Goal: Browse casually

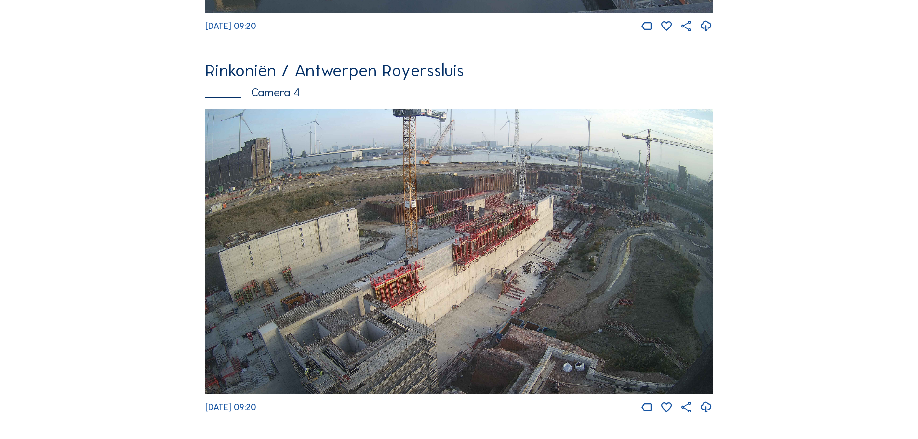
scroll to position [1647, 0]
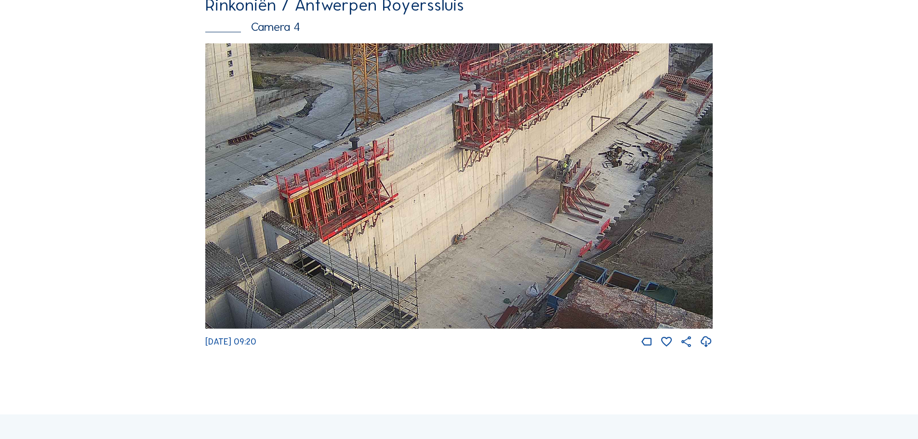
drag, startPoint x: 481, startPoint y: 283, endPoint x: 513, endPoint y: 153, distance: 134.1
click at [513, 153] on img at bounding box center [459, 186] width 508 height 286
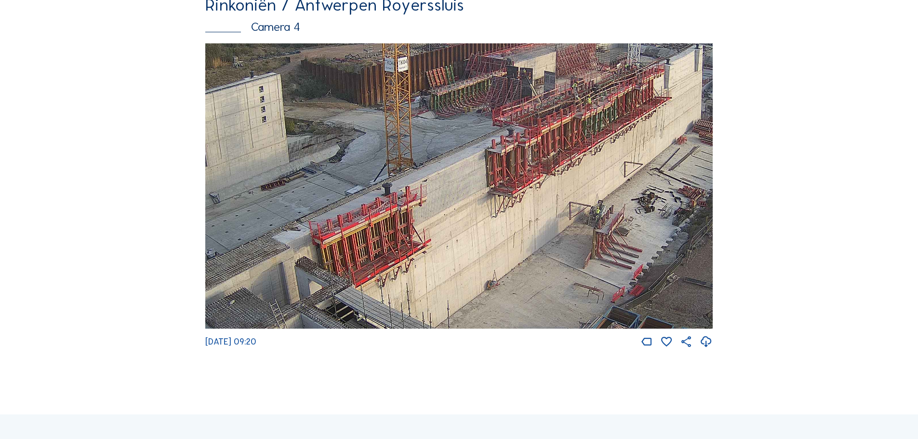
drag, startPoint x: 557, startPoint y: 176, endPoint x: 668, endPoint y: 275, distance: 148.2
click at [675, 275] on img at bounding box center [459, 186] width 508 height 286
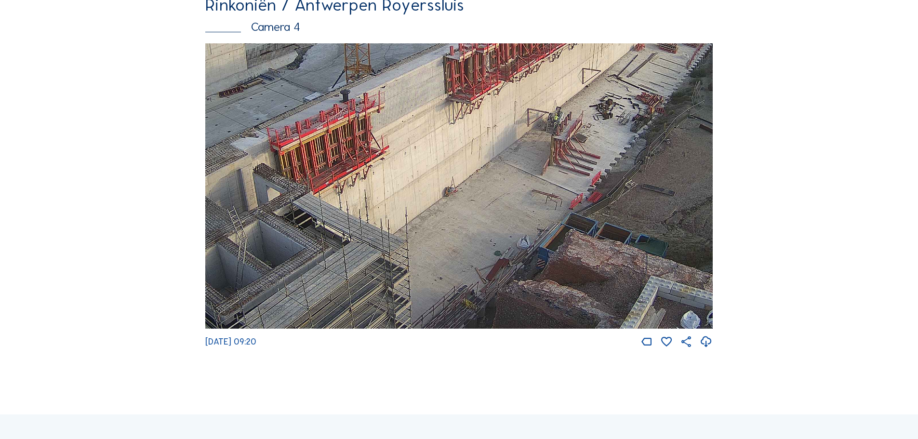
drag, startPoint x: 631, startPoint y: 297, endPoint x: 482, endPoint y: 111, distance: 238.4
click at [491, 117] on img at bounding box center [459, 186] width 508 height 286
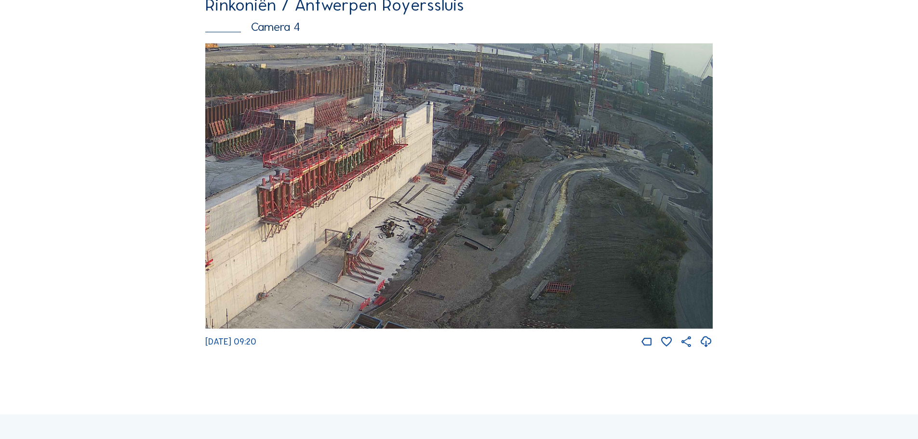
drag, startPoint x: 620, startPoint y: 194, endPoint x: 465, endPoint y: 307, distance: 192.2
click at [465, 310] on img at bounding box center [459, 186] width 508 height 286
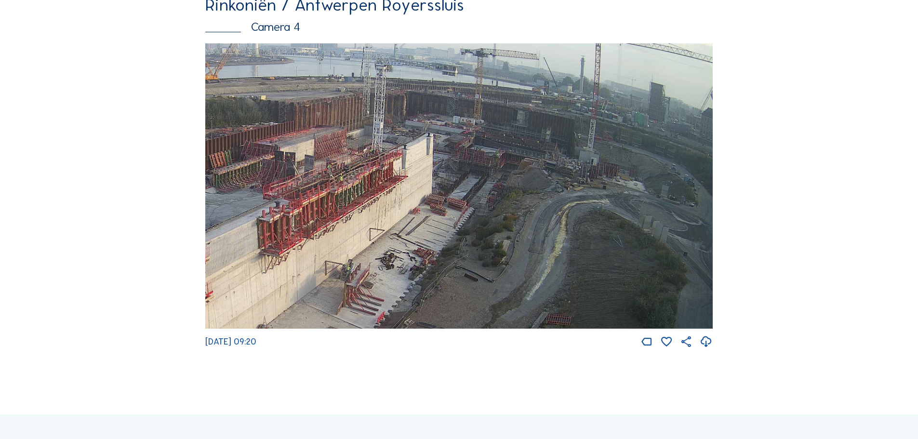
drag, startPoint x: 553, startPoint y: 170, endPoint x: 523, endPoint y: 202, distance: 44.4
click at [523, 202] on img at bounding box center [459, 186] width 508 height 286
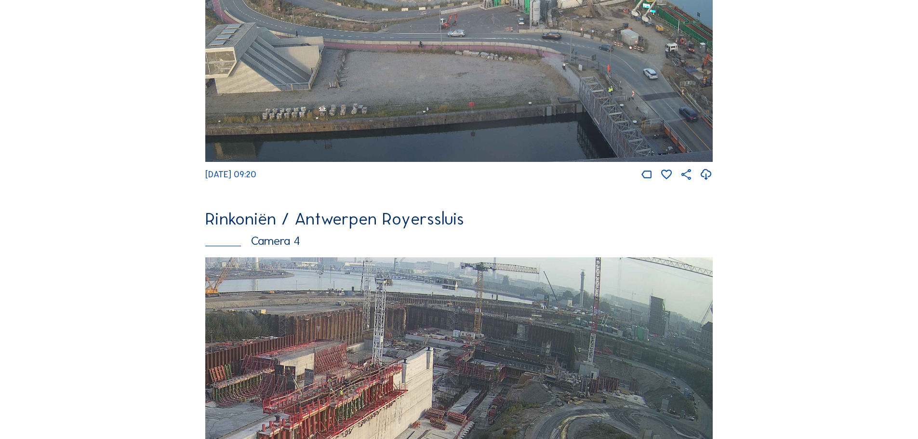
scroll to position [1311, 0]
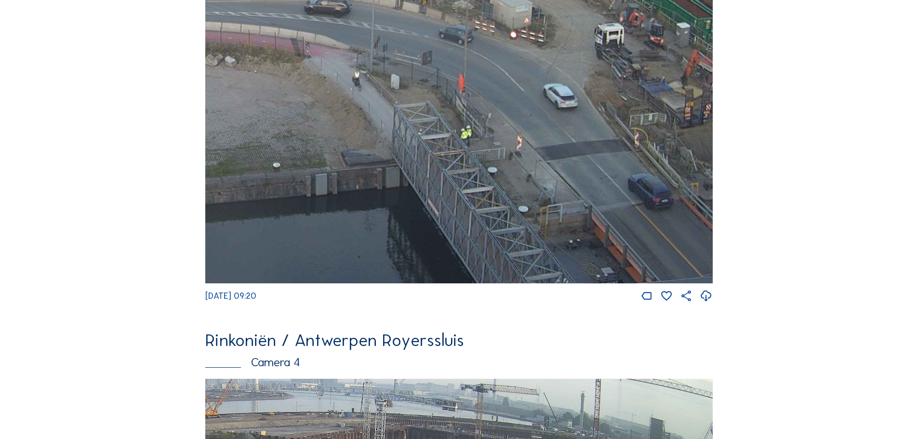
drag, startPoint x: 661, startPoint y: 243, endPoint x: 487, endPoint y: 117, distance: 214.5
click at [487, 117] on img at bounding box center [459, 141] width 508 height 286
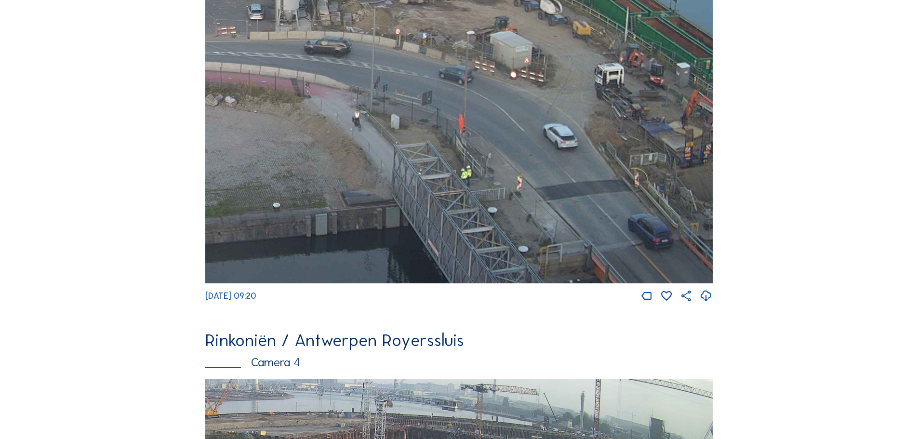
drag, startPoint x: 628, startPoint y: 197, endPoint x: 562, endPoint y: 235, distance: 75.6
click at [562, 235] on img at bounding box center [459, 141] width 508 height 286
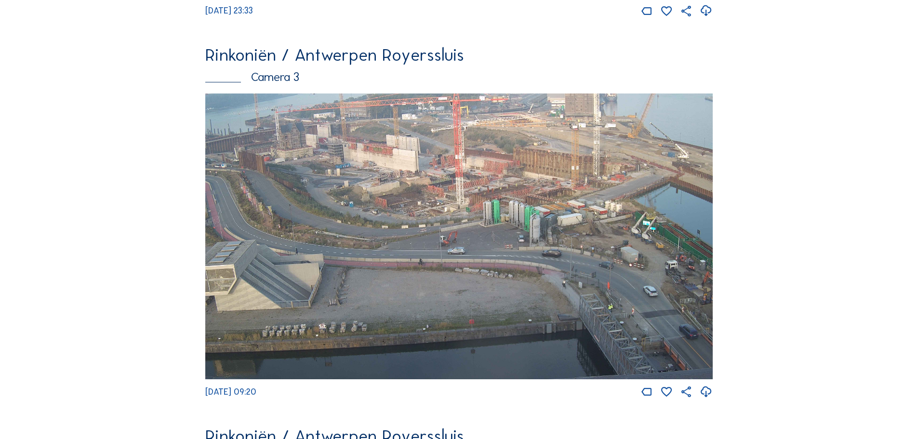
scroll to position [1215, 0]
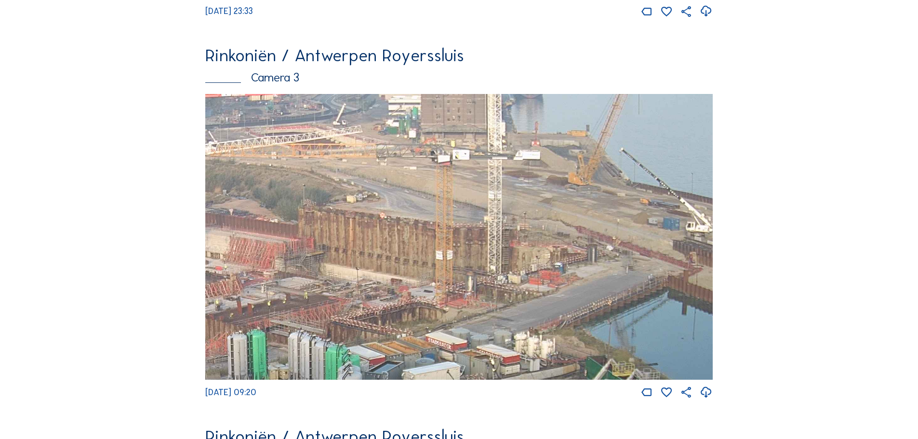
drag, startPoint x: 604, startPoint y: 192, endPoint x: 578, endPoint y: 222, distance: 39.3
click at [578, 222] on img at bounding box center [459, 237] width 508 height 286
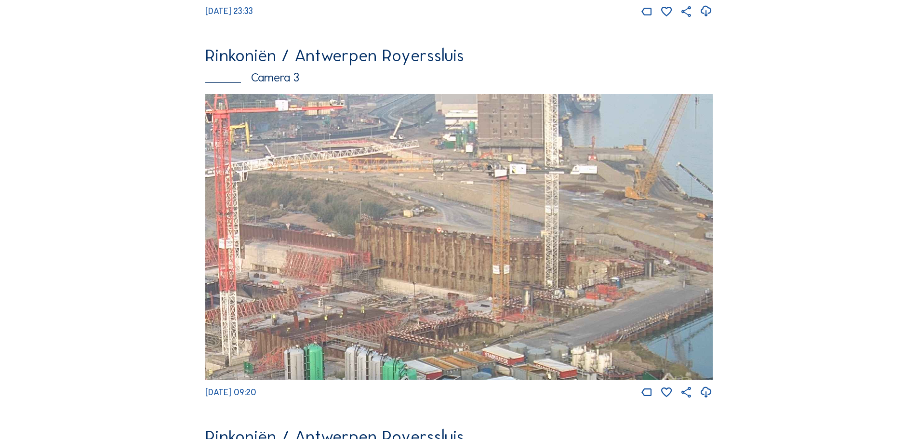
drag, startPoint x: 456, startPoint y: 226, endPoint x: 516, endPoint y: 284, distance: 83.9
click at [516, 284] on img at bounding box center [459, 237] width 508 height 286
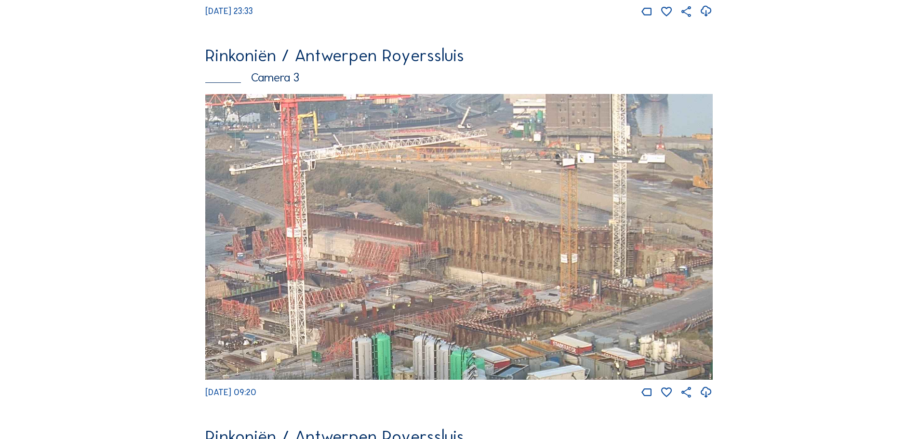
drag, startPoint x: 516, startPoint y: 243, endPoint x: 728, endPoint y: 215, distance: 213.6
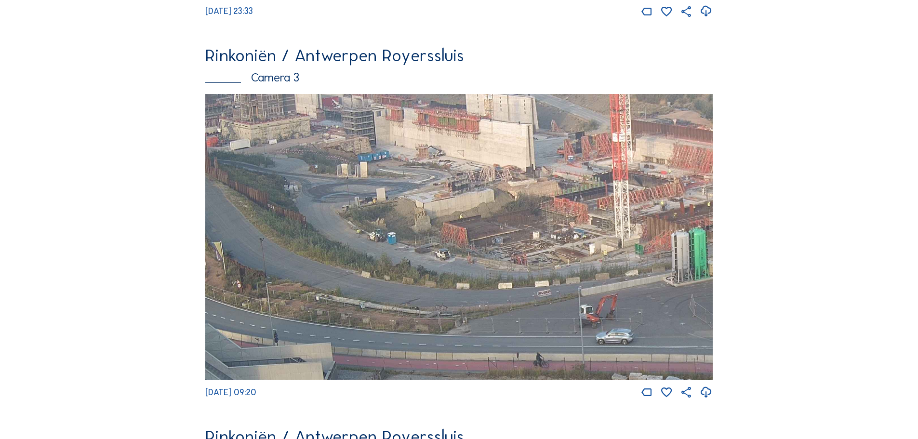
drag, startPoint x: 450, startPoint y: 254, endPoint x: 554, endPoint y: 194, distance: 120.1
click at [554, 194] on img at bounding box center [459, 237] width 508 height 286
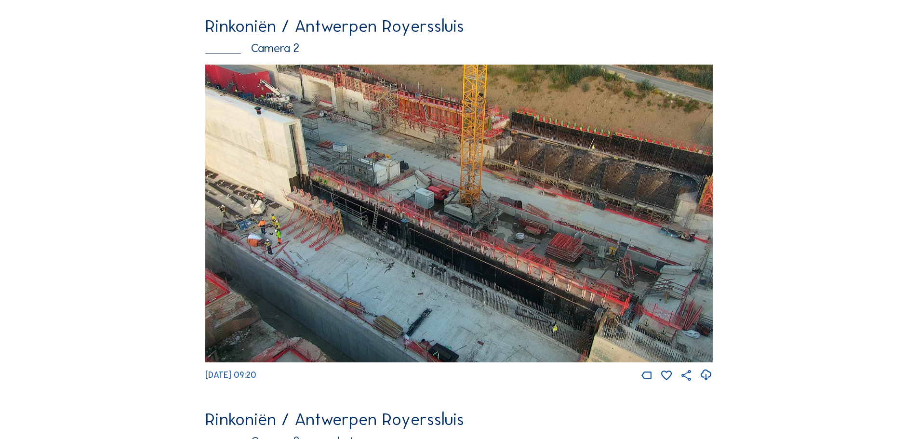
scroll to position [444, 0]
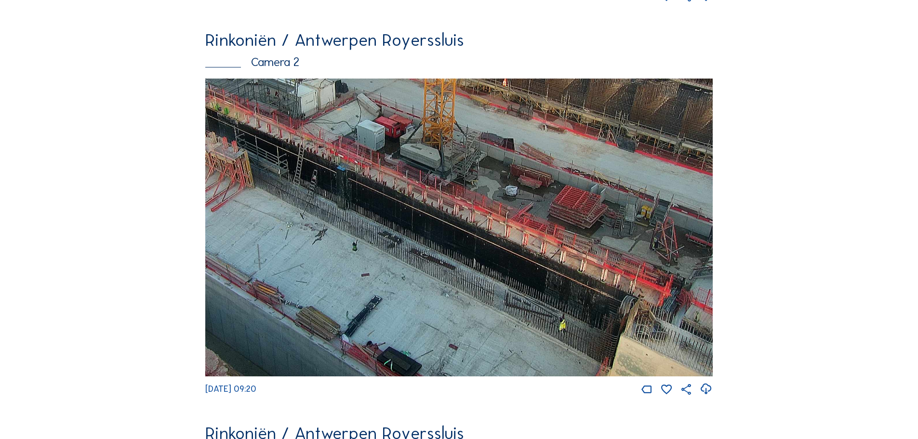
drag, startPoint x: 585, startPoint y: 362, endPoint x: 607, endPoint y: 321, distance: 47.0
click at [607, 321] on img at bounding box center [459, 228] width 508 height 298
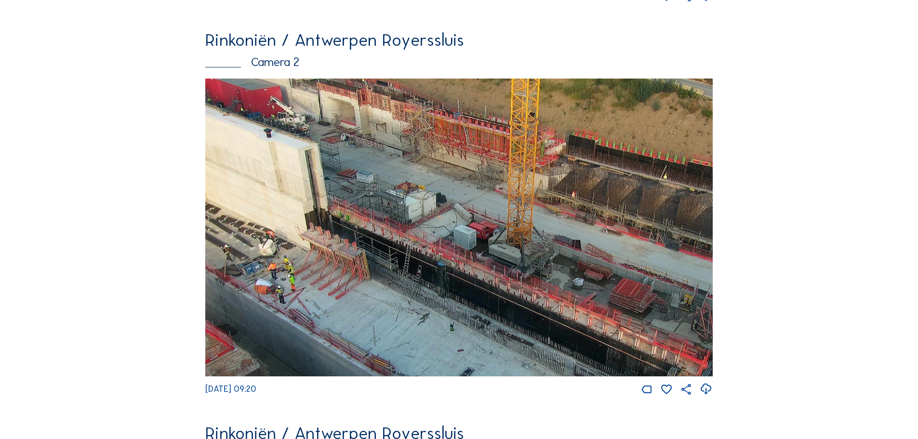
drag, startPoint x: 626, startPoint y: 204, endPoint x: 717, endPoint y: 443, distance: 256.1
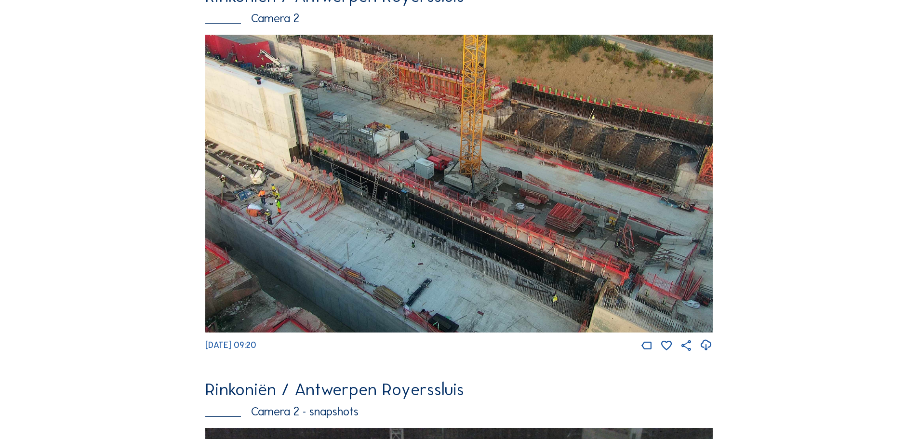
scroll to position [482, 0]
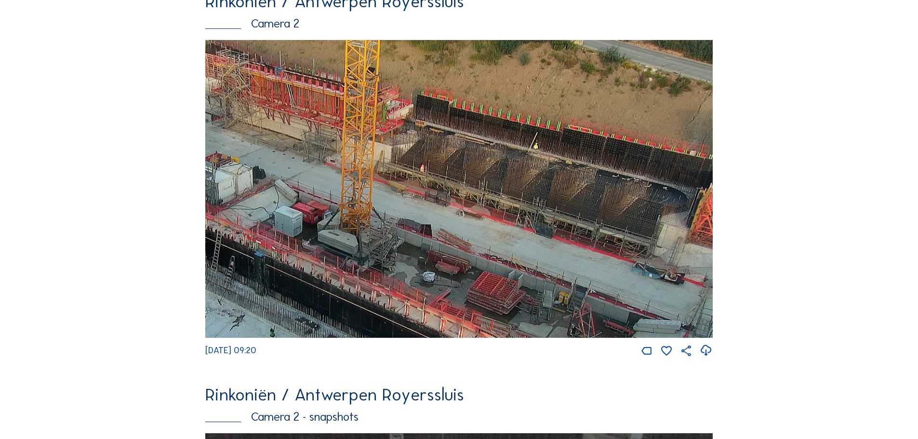
drag, startPoint x: 615, startPoint y: 197, endPoint x: 552, endPoint y: 229, distance: 70.1
click at [552, 229] on img at bounding box center [459, 189] width 508 height 298
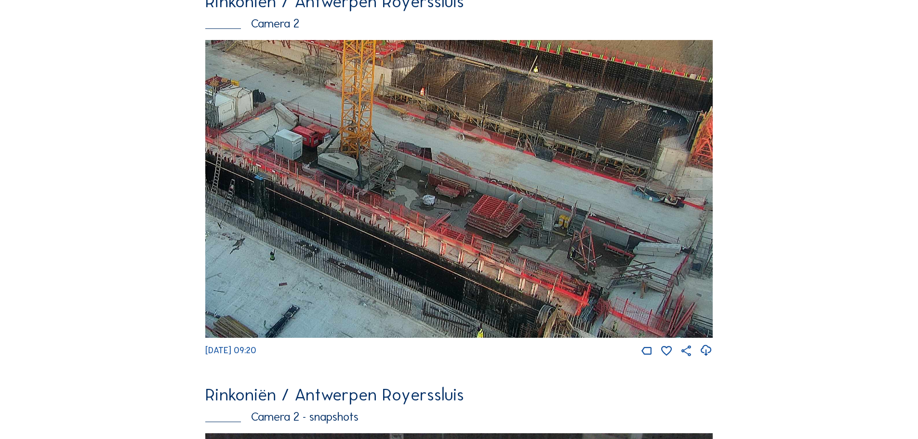
drag, startPoint x: 490, startPoint y: 194, endPoint x: 468, endPoint y: 150, distance: 49.6
click at [468, 152] on img at bounding box center [459, 189] width 508 height 298
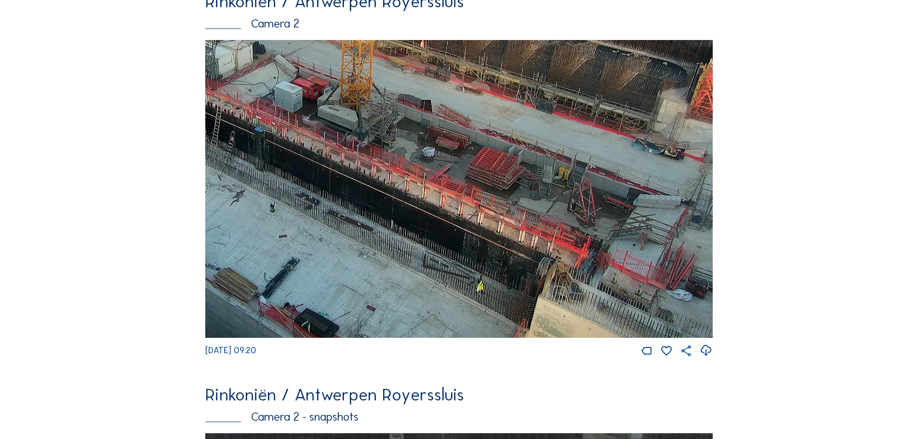
drag, startPoint x: 598, startPoint y: 282, endPoint x: 563, endPoint y: 174, distance: 113.6
click at [563, 176] on img at bounding box center [459, 189] width 508 height 298
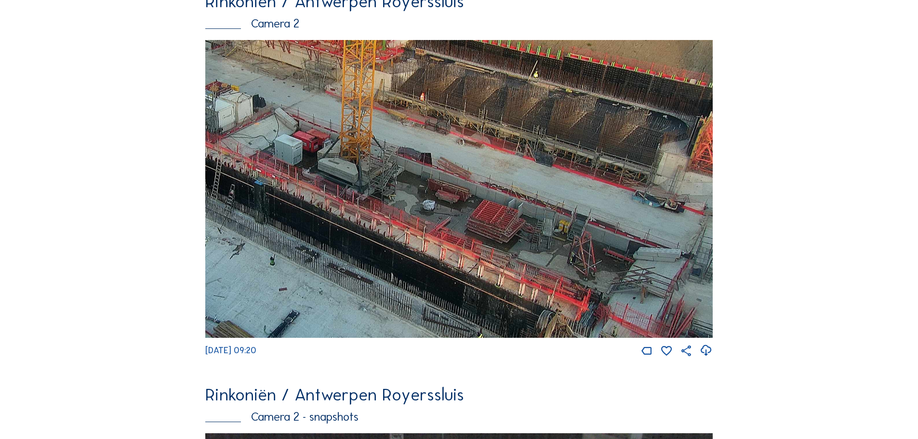
drag, startPoint x: 625, startPoint y: 207, endPoint x: 600, endPoint y: 260, distance: 58.7
click at [600, 260] on img at bounding box center [459, 189] width 508 height 298
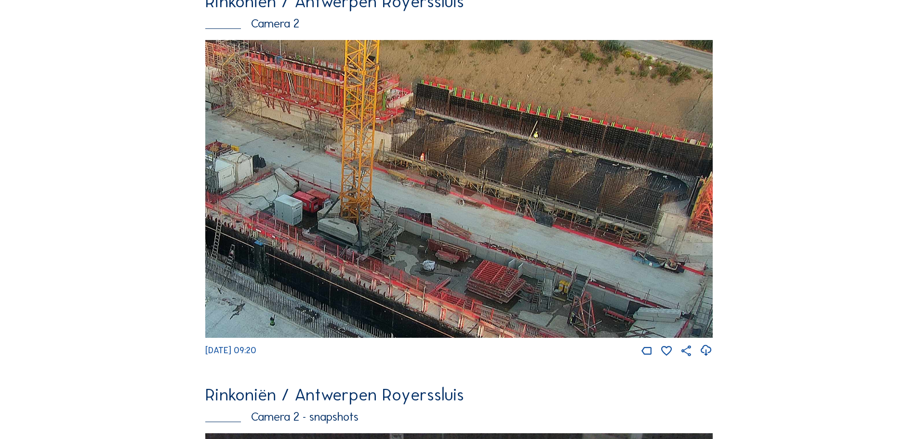
drag, startPoint x: 566, startPoint y: 203, endPoint x: 407, endPoint y: 273, distance: 173.6
click at [407, 273] on img at bounding box center [459, 189] width 508 height 298
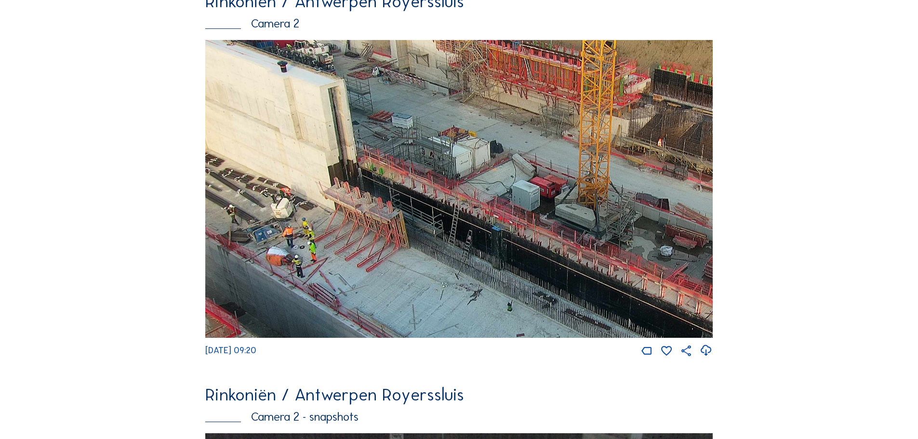
drag, startPoint x: 465, startPoint y: 208, endPoint x: 841, endPoint y: 174, distance: 378.1
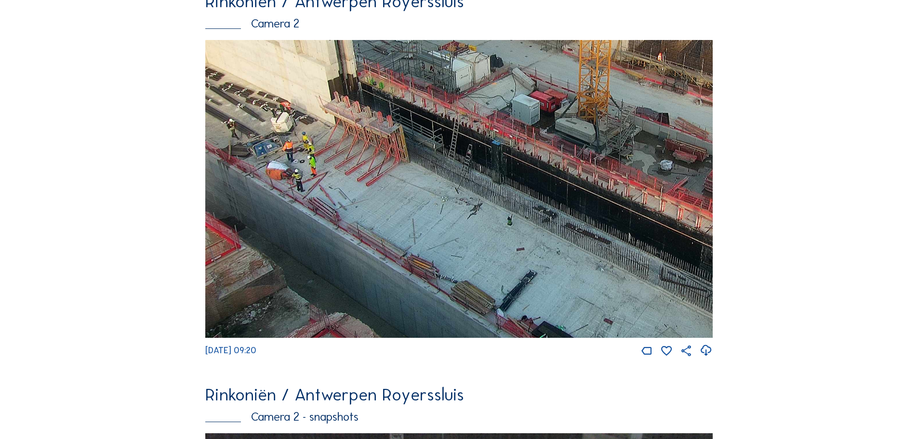
drag, startPoint x: 499, startPoint y: 159, endPoint x: 514, endPoint y: 116, distance: 46.2
click at [514, 118] on img at bounding box center [459, 189] width 508 height 298
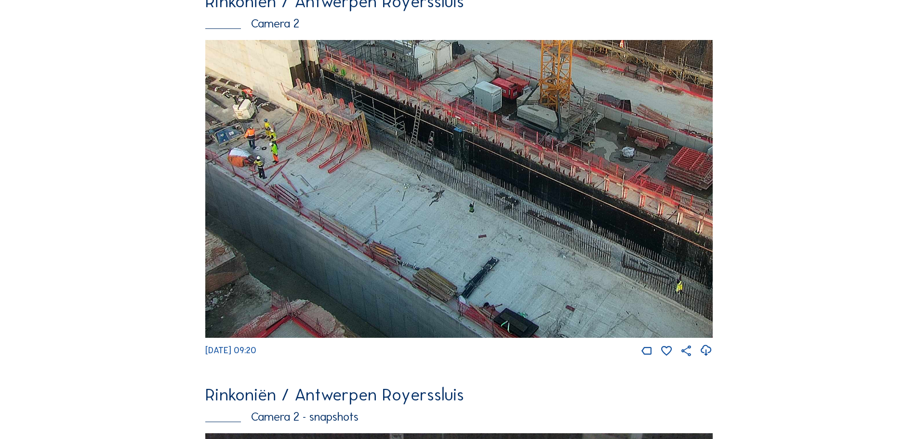
drag, startPoint x: 460, startPoint y: 201, endPoint x: 427, endPoint y: 137, distance: 71.4
click at [427, 137] on img at bounding box center [459, 189] width 508 height 298
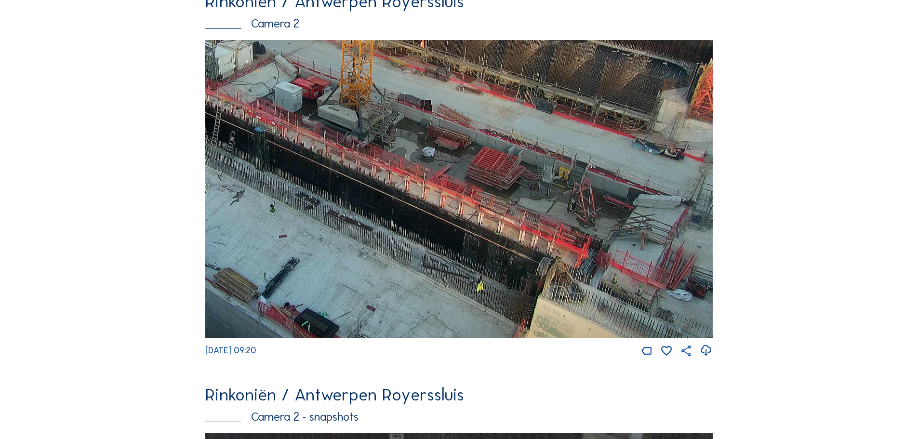
drag, startPoint x: 656, startPoint y: 239, endPoint x: 377, endPoint y: 134, distance: 298.1
click at [377, 136] on img at bounding box center [459, 189] width 508 height 298
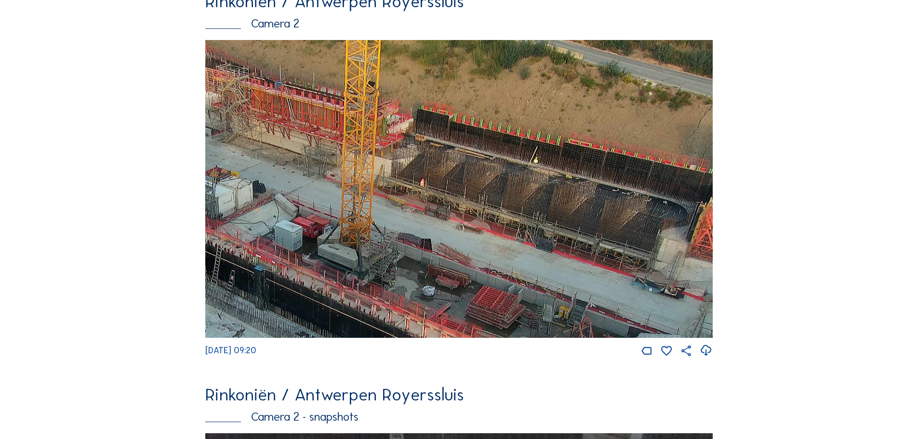
drag, startPoint x: 486, startPoint y: 145, endPoint x: 446, endPoint y: 424, distance: 281.9
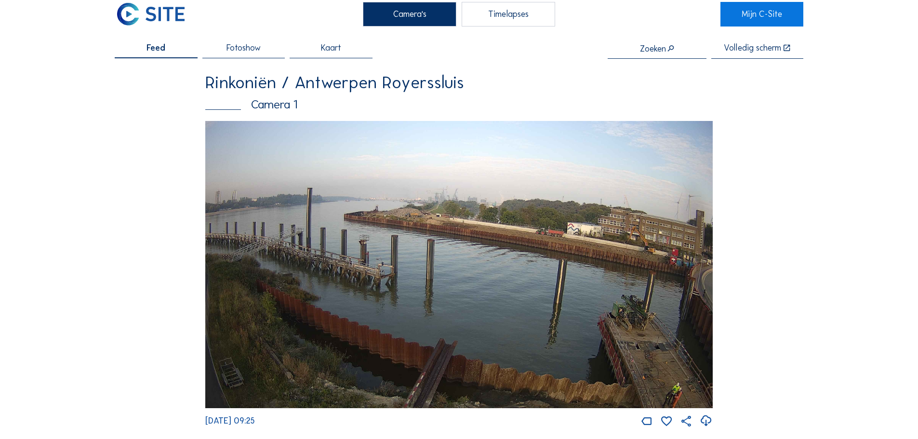
scroll to position [0, 0]
